Goal: Task Accomplishment & Management: Manage account settings

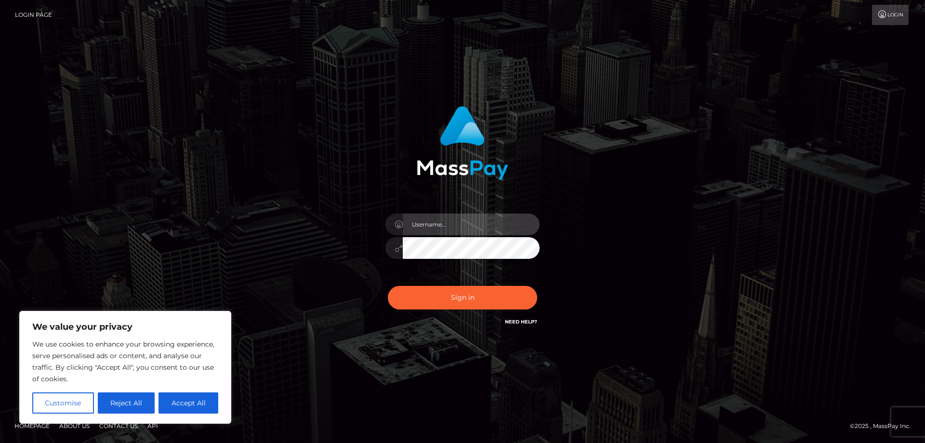
click at [452, 226] on input "text" at bounding box center [471, 224] width 137 height 22
type input "[EMAIL_ADDRESS][DOMAIN_NAME]"
click at [388, 286] on button "Sign in" at bounding box center [462, 298] width 149 height 24
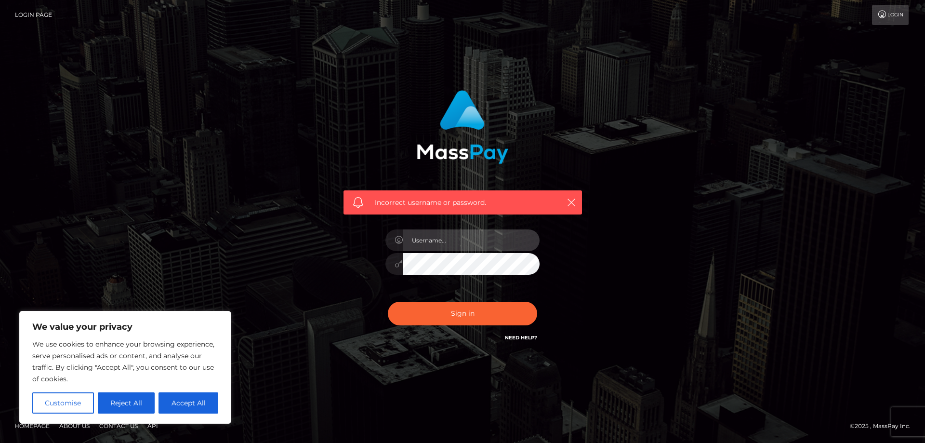
click at [460, 248] on input "text" at bounding box center [471, 240] width 137 height 22
type input "[EMAIL_ADDRESS][DOMAIN_NAME]"
click at [388, 302] on button "Sign in" at bounding box center [462, 314] width 149 height 24
click at [467, 235] on input "text" at bounding box center [471, 240] width 137 height 22
paste input "[EMAIL_ADDRESS][DOMAIN_NAME]"
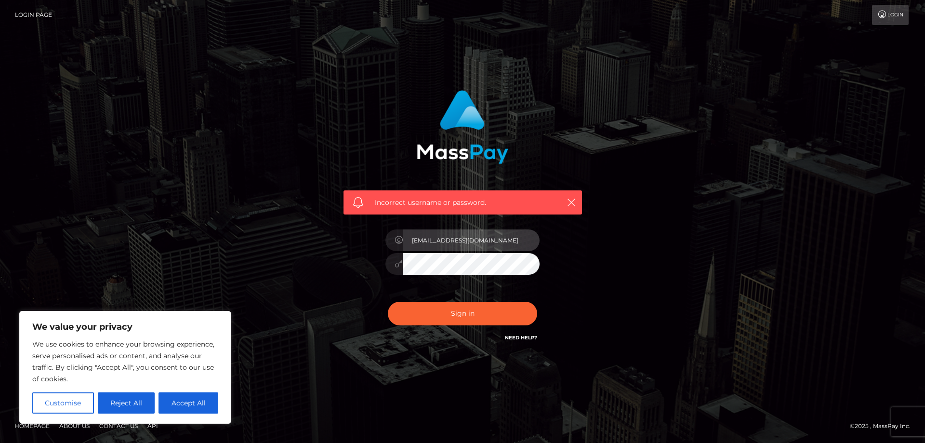
type input "allyfungirl12@gmail.com"
click at [388, 302] on button "Sign in" at bounding box center [462, 314] width 149 height 24
click at [471, 238] on input "text" at bounding box center [471, 240] width 137 height 22
type input "[EMAIL_ADDRESS][DOMAIN_NAME]"
click at [388, 302] on button "Sign in" at bounding box center [462, 314] width 149 height 24
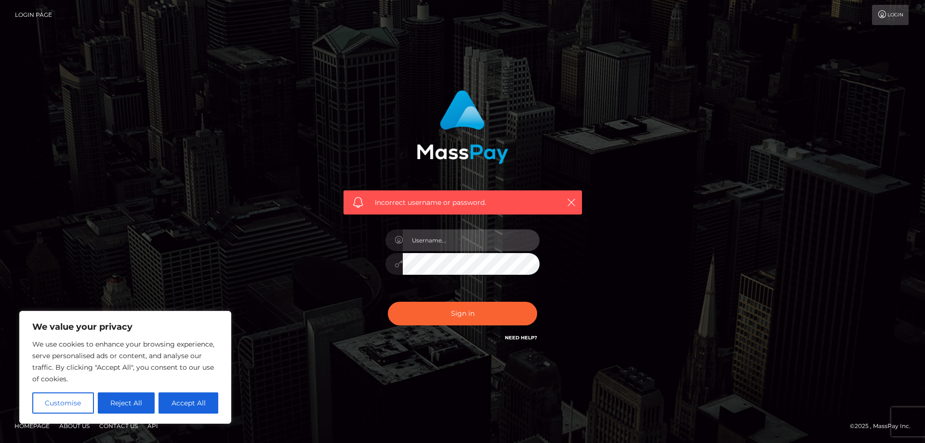
click at [465, 244] on input "text" at bounding box center [471, 240] width 137 height 22
type input "[EMAIL_ADDRESS][DOMAIN_NAME]"
click at [388, 302] on button "Sign in" at bounding box center [462, 314] width 149 height 24
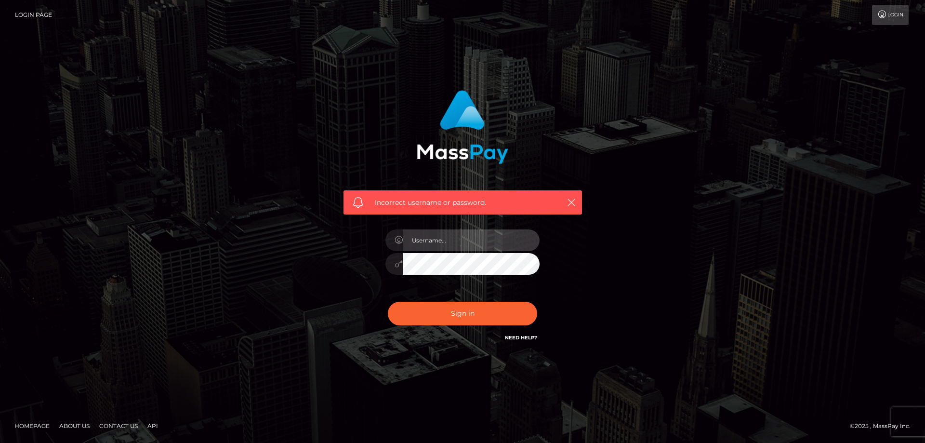
click at [473, 246] on input "text" at bounding box center [471, 240] width 137 height 22
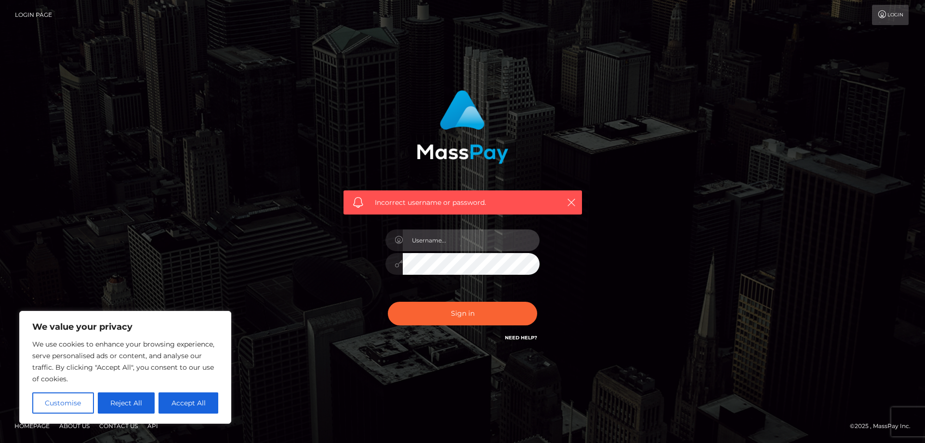
type input "[EMAIL_ADDRESS][DOMAIN_NAME]"
click at [388, 302] on button "Sign in" at bounding box center [462, 314] width 149 height 24
click at [461, 241] on input "text" at bounding box center [471, 240] width 137 height 22
type input "a"
paste input "[EMAIL_ADDRESS][DOMAIN_NAME]"
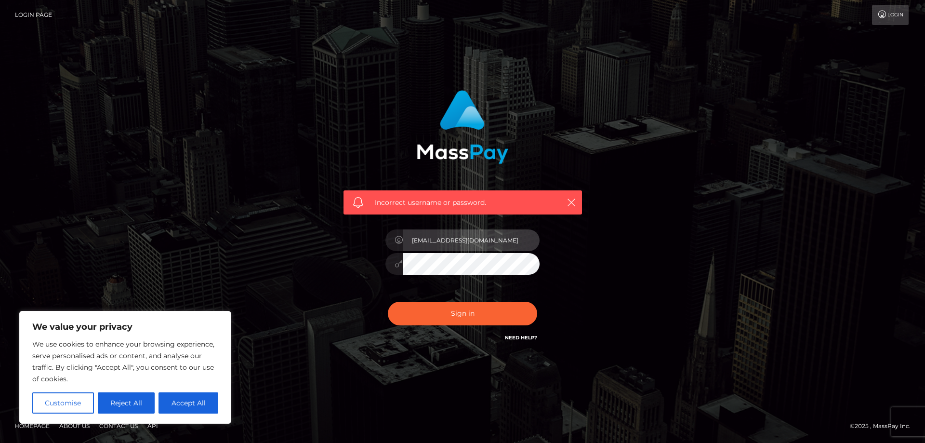
type input "[EMAIL_ADDRESS][DOMAIN_NAME]"
click at [388, 302] on button "Sign in" at bounding box center [462, 314] width 149 height 24
click at [462, 242] on input "text" at bounding box center [471, 240] width 137 height 22
paste input "[EMAIL_ADDRESS][DOMAIN_NAME]"
click at [518, 329] on div "Sign in Need Help?" at bounding box center [462, 317] width 169 height 43
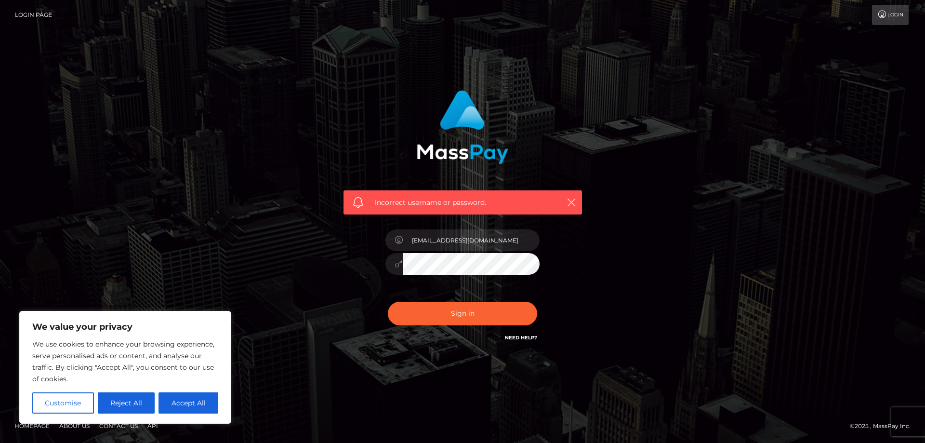
click at [515, 337] on link "Need Help?" at bounding box center [521, 337] width 32 height 6
click at [575, 201] on icon "button" at bounding box center [572, 203] width 10 height 10
click at [530, 336] on link "Need Help?" at bounding box center [521, 337] width 32 height 6
drag, startPoint x: 498, startPoint y: 240, endPoint x: 325, endPoint y: 240, distance: 172.5
click at [335, 240] on div "Incorrect username or password. allyfungirl12@gmail.com" at bounding box center [462, 221] width 267 height 277
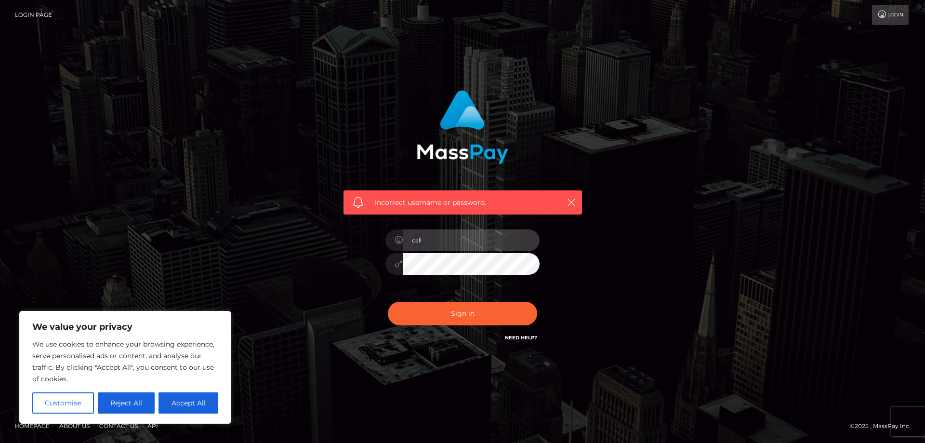
type input "callumpdearman@gmail.com"
click at [388, 302] on button "Sign in" at bounding box center [462, 314] width 149 height 24
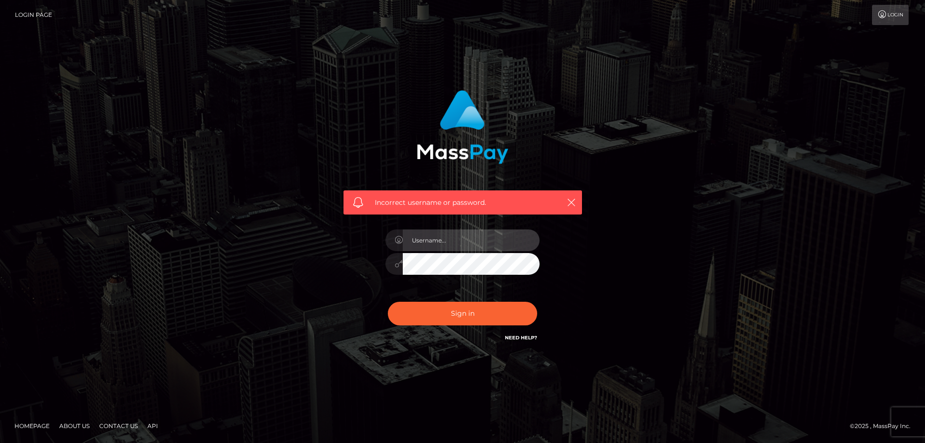
click at [460, 236] on input "text" at bounding box center [471, 240] width 137 height 22
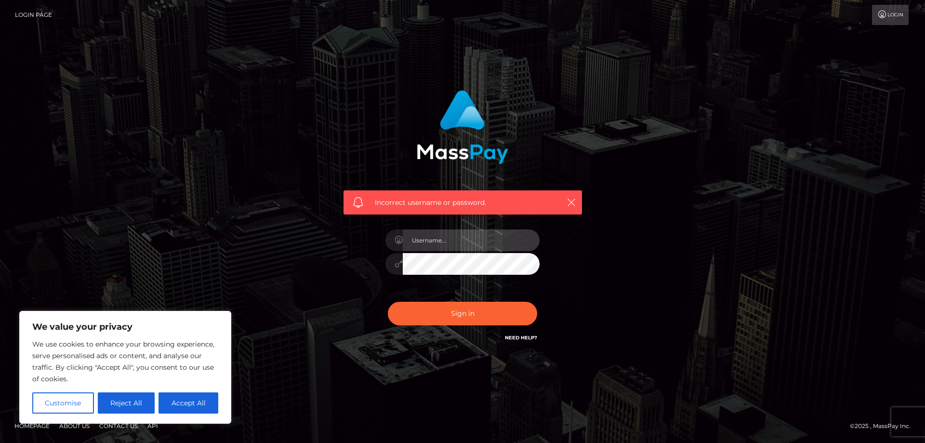
type input "[EMAIL_ADDRESS][DOMAIN_NAME]"
click at [388, 302] on button "Sign in" at bounding box center [462, 314] width 149 height 24
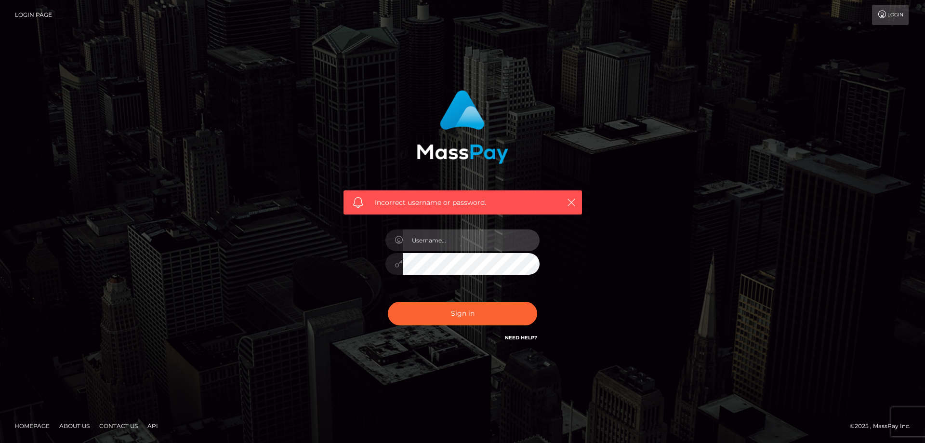
click at [454, 240] on input "text" at bounding box center [471, 240] width 137 height 22
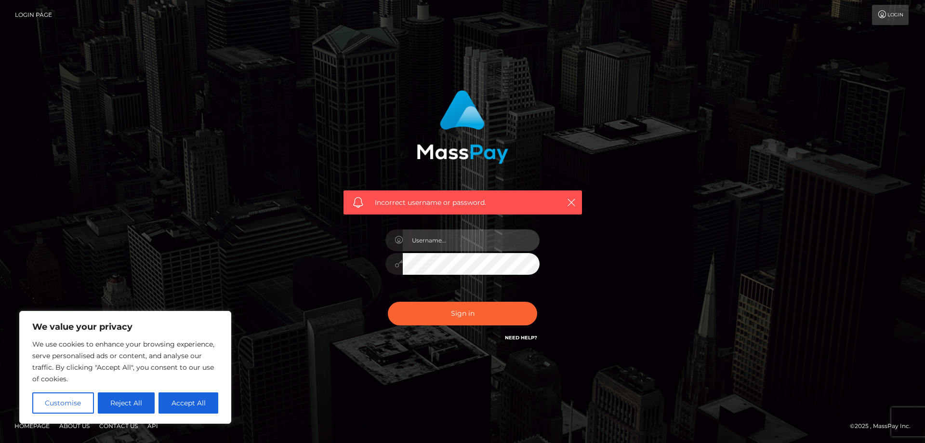
type input "[EMAIL_ADDRESS][DOMAIN_NAME]"
click at [388, 302] on button "Sign in" at bounding box center [462, 314] width 149 height 24
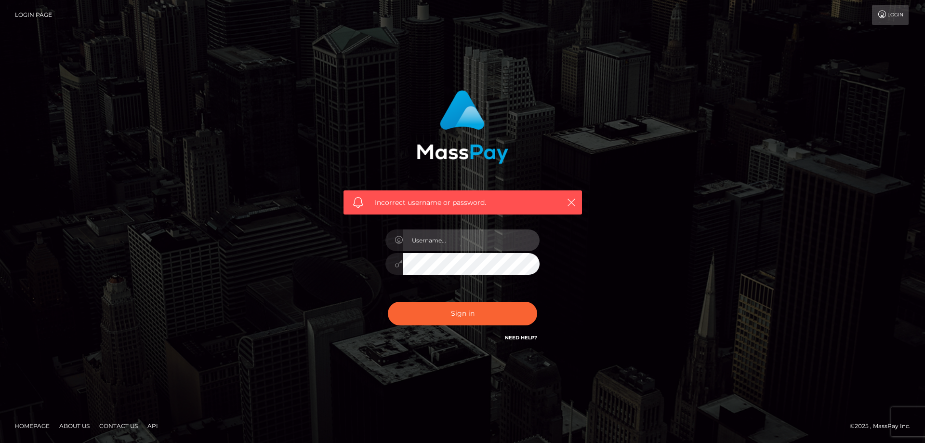
click at [454, 242] on input "text" at bounding box center [471, 240] width 137 height 22
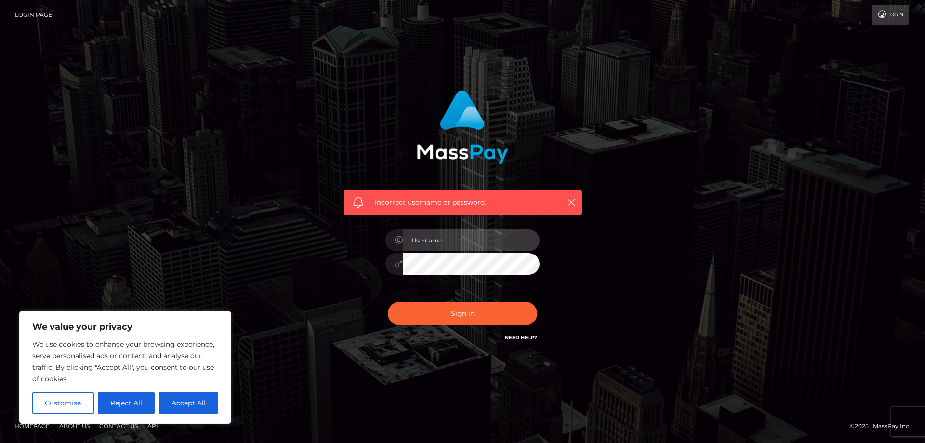
type input "callumpdearman@gmail.com"
click at [388, 302] on button "Sign in" at bounding box center [462, 314] width 149 height 24
click at [573, 201] on icon "button" at bounding box center [572, 203] width 10 height 10
click at [429, 239] on input "text" at bounding box center [471, 240] width 137 height 22
click at [462, 234] on input "text" at bounding box center [471, 240] width 137 height 22
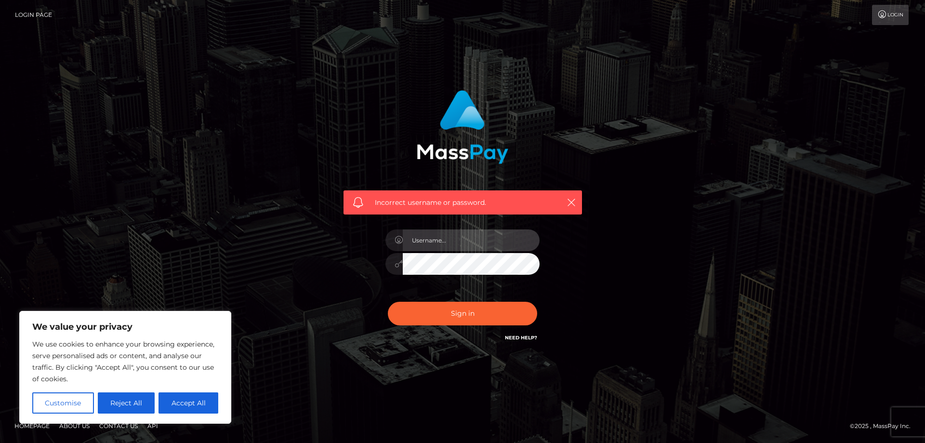
paste input "allyfungirl12@gmail.com"
type input "allyfungirl12@gmail.com"
click at [388, 302] on button "Sign in" at bounding box center [462, 314] width 149 height 24
click at [453, 243] on input "text" at bounding box center [471, 240] width 137 height 22
paste input "allyfungirl12@gmail.com"
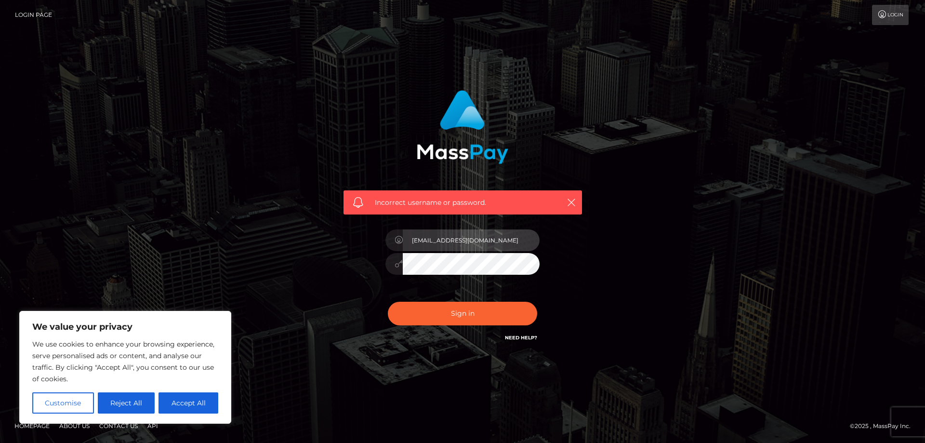
type input "allyfungirl12@gmail.com"
click at [890, 8] on link "Login" at bounding box center [890, 15] width 37 height 20
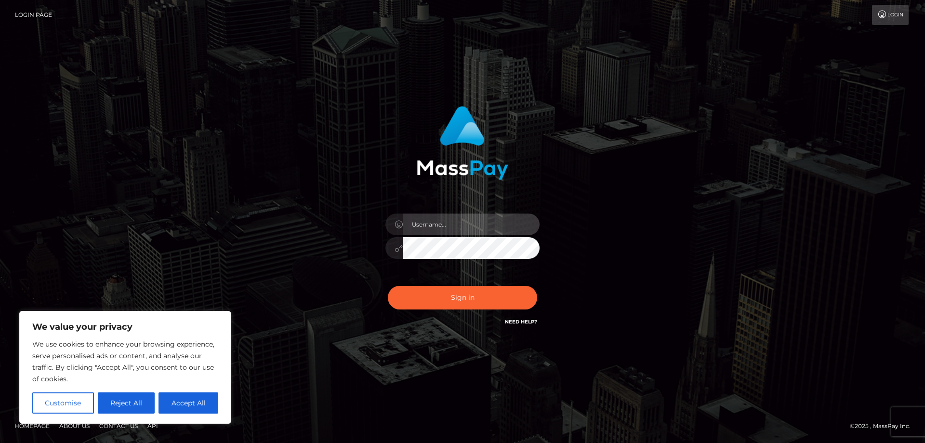
click at [455, 228] on input "text" at bounding box center [471, 224] width 137 height 22
type input "allyfungirl12"
click at [388, 286] on button "Sign in" at bounding box center [462, 298] width 149 height 24
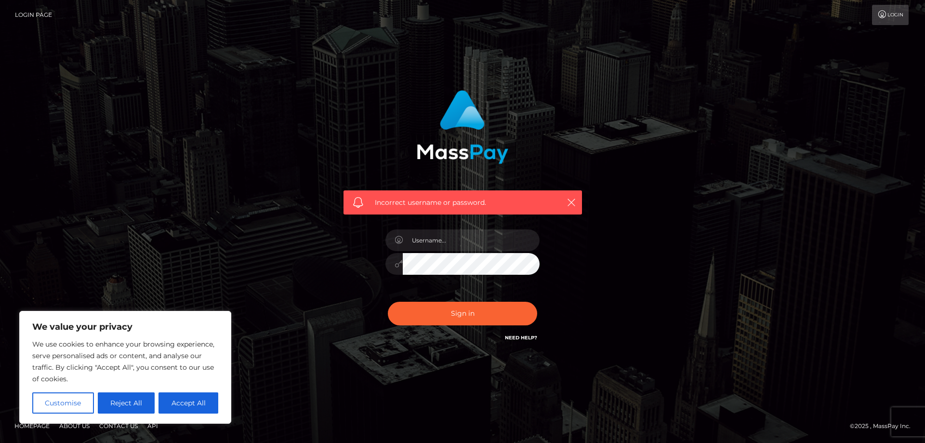
click at [515, 330] on div "Sign in Need Help?" at bounding box center [462, 317] width 169 height 43
click at [517, 340] on link "Need Help?" at bounding box center [521, 337] width 32 height 6
click at [516, 334] on link "Need Help?" at bounding box center [521, 337] width 32 height 6
click at [116, 408] on button "Reject All" at bounding box center [126, 402] width 57 height 21
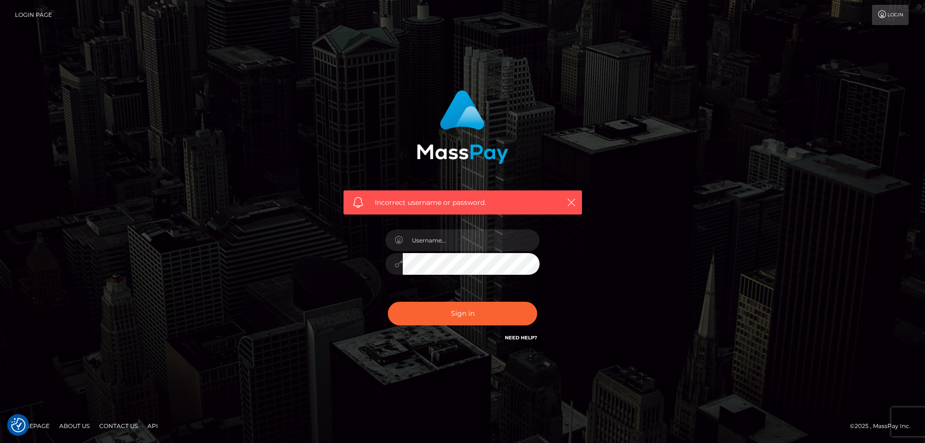
click at [561, 355] on form "Incorrect username or password." at bounding box center [462, 221] width 253 height 277
click at [523, 337] on link "Need Help?" at bounding box center [521, 337] width 32 height 6
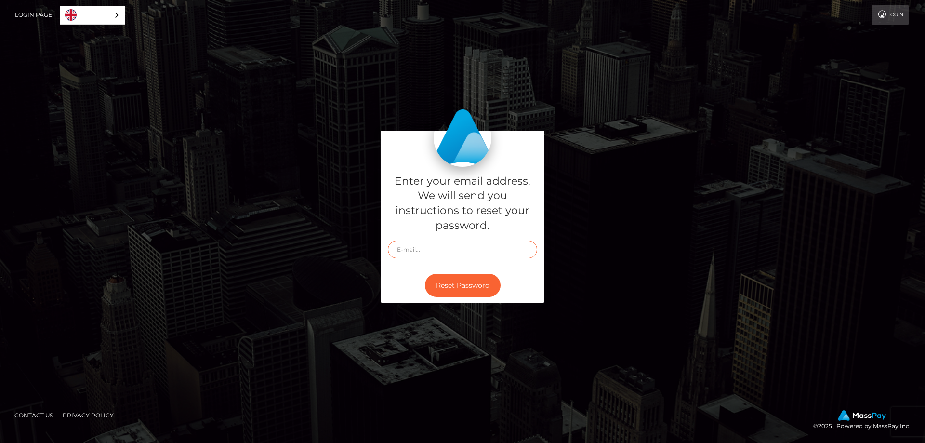
click at [455, 257] on input "text" at bounding box center [462, 249] width 149 height 18
type input "a"
paste input "[URL][DOMAIN_NAME]"
type input "[EMAIL_ADDRESS][DOMAIN_NAME]"
click at [464, 281] on button "Reset Password" at bounding box center [463, 286] width 76 height 24
